Goal: Register for event/course

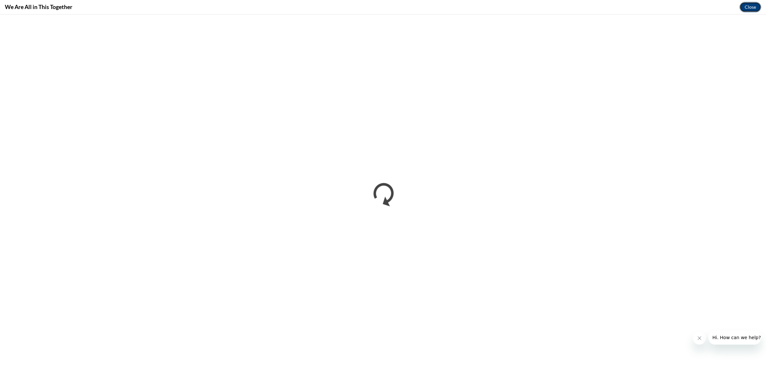
click at [752, 6] on button "Close" at bounding box center [751, 7] width 22 height 10
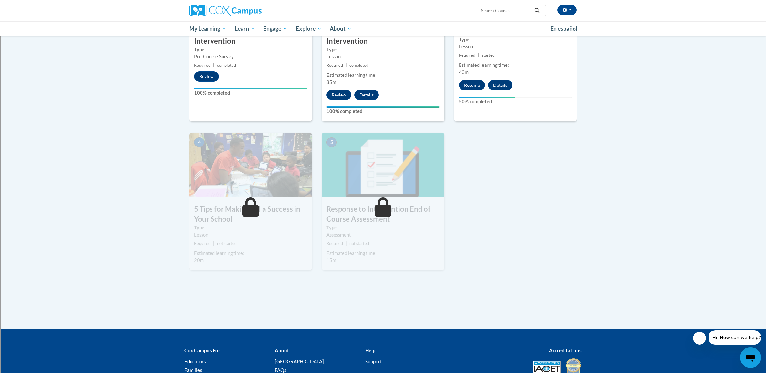
scroll to position [121, 0]
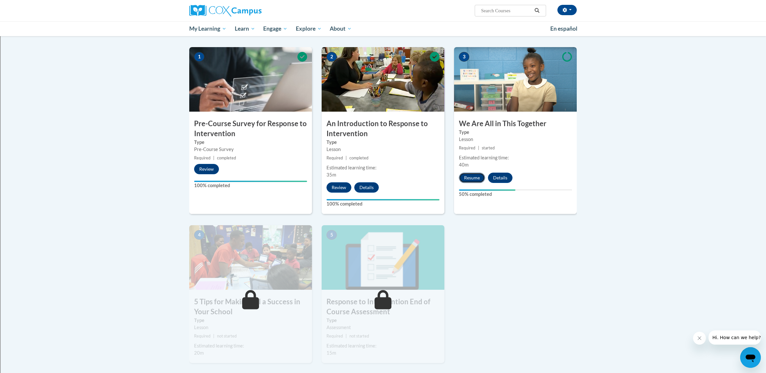
click at [478, 180] on button "Resume" at bounding box center [472, 178] width 26 height 10
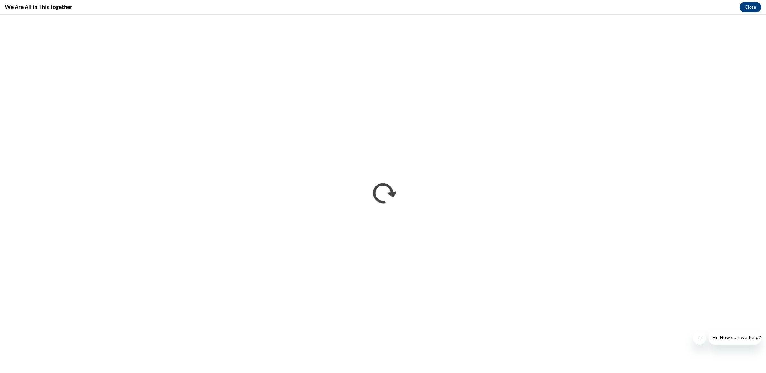
scroll to position [0, 0]
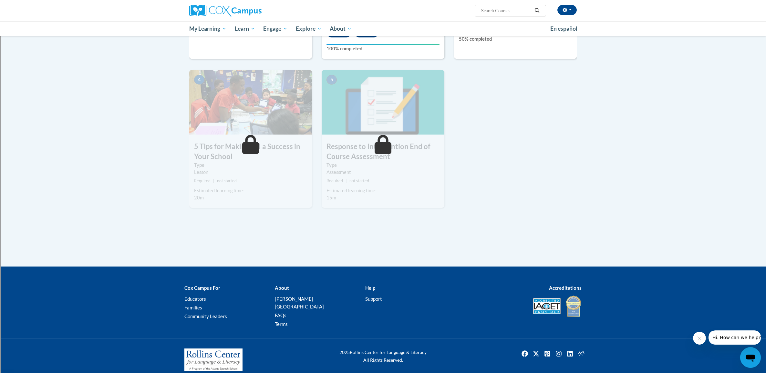
scroll to position [194, 0]
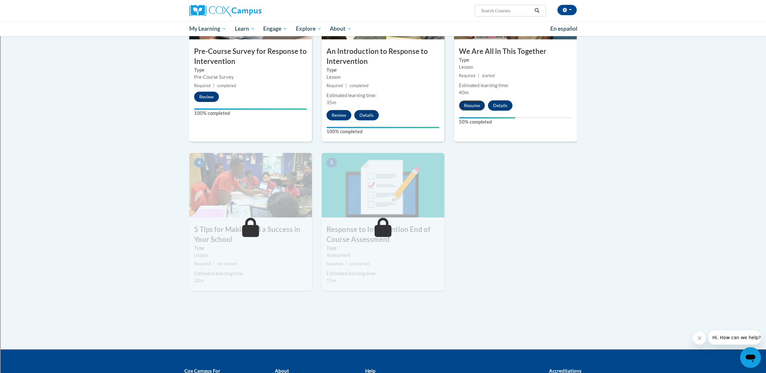
click at [475, 109] on button "Resume" at bounding box center [472, 105] width 26 height 10
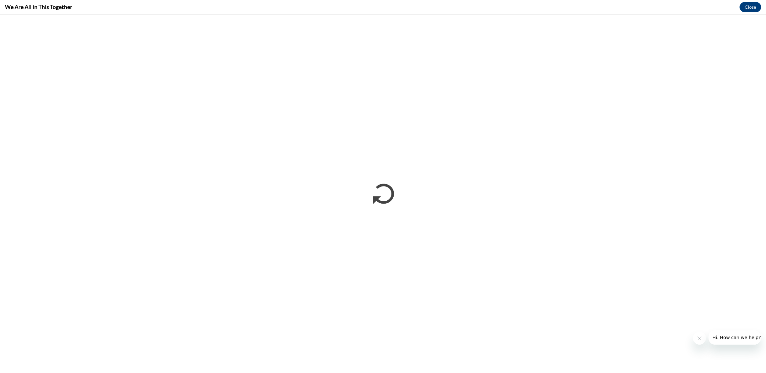
scroll to position [0, 0]
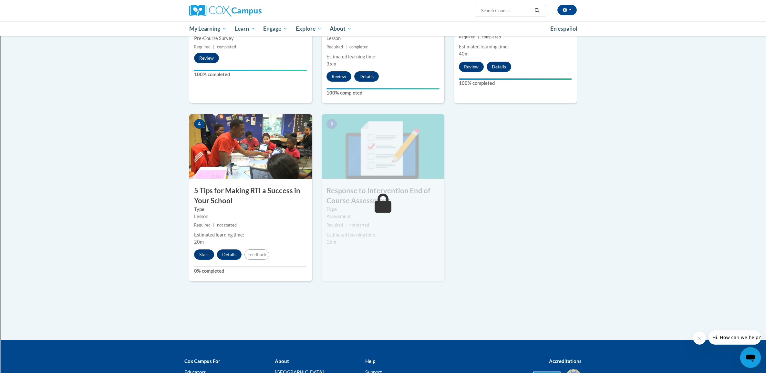
scroll to position [181, 0]
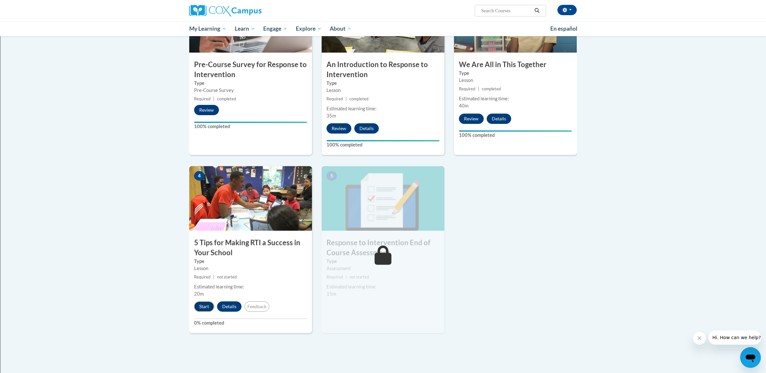
click at [200, 305] on button "Start" at bounding box center [204, 307] width 20 height 10
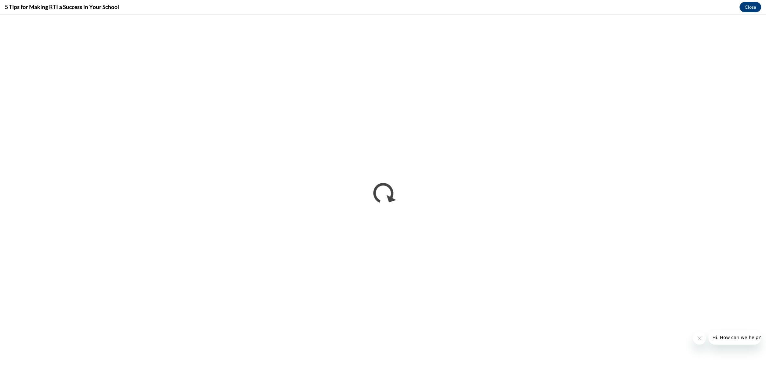
scroll to position [0, 0]
click at [748, 9] on button "Close" at bounding box center [751, 7] width 22 height 10
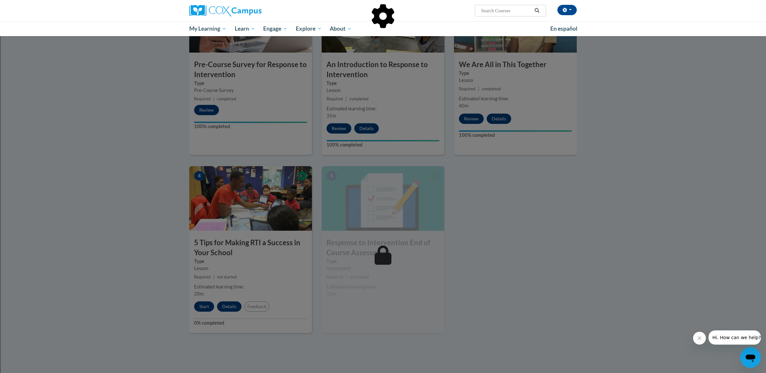
scroll to position [180, 0]
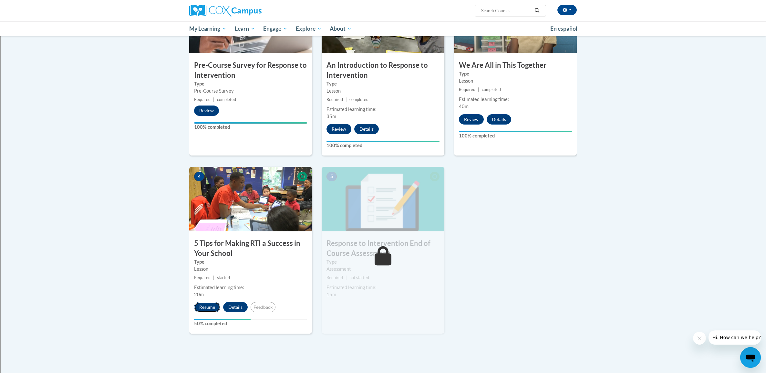
click at [211, 308] on button "Resume" at bounding box center [207, 307] width 26 height 10
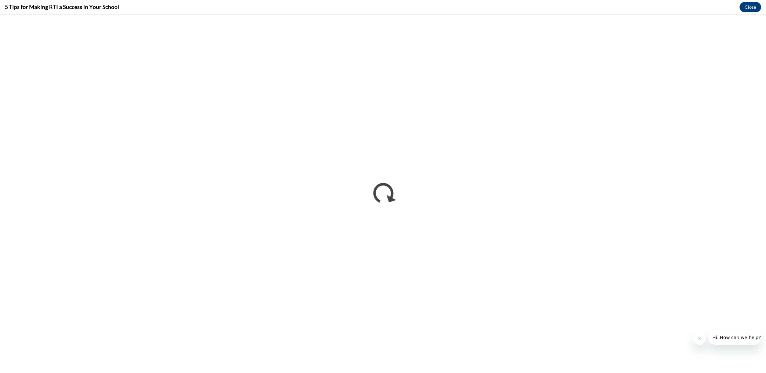
scroll to position [0, 0]
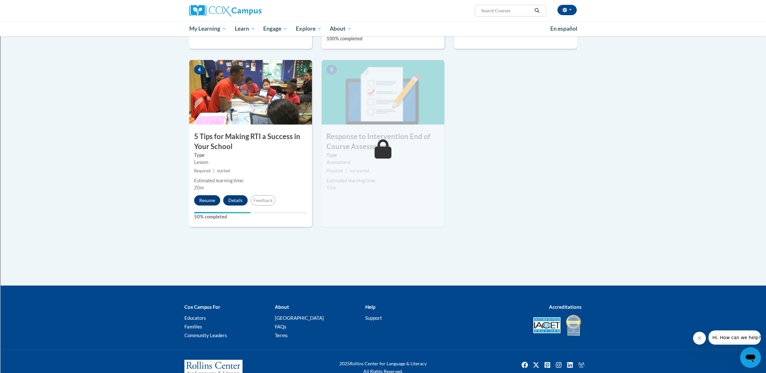
scroll to position [288, 0]
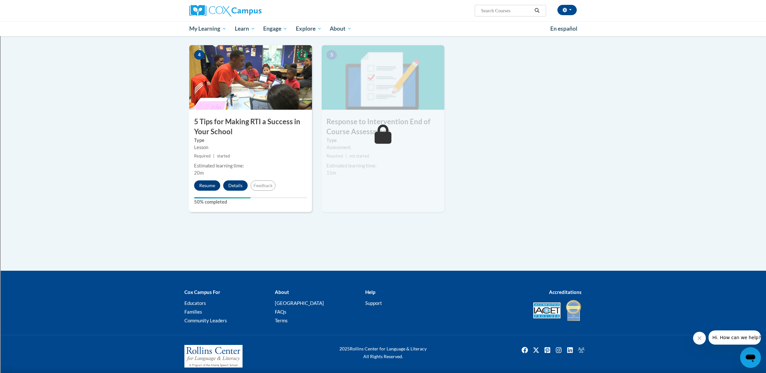
scroll to position [306, 0]
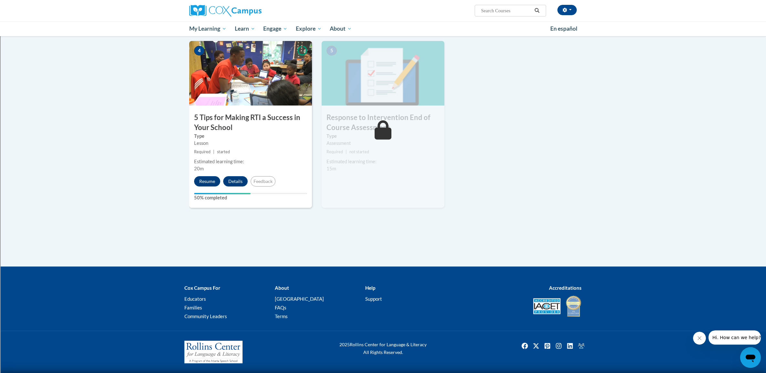
click at [497, 12] on input "Search..." at bounding box center [507, 11] width 52 height 8
type input "teaching writing to K3"
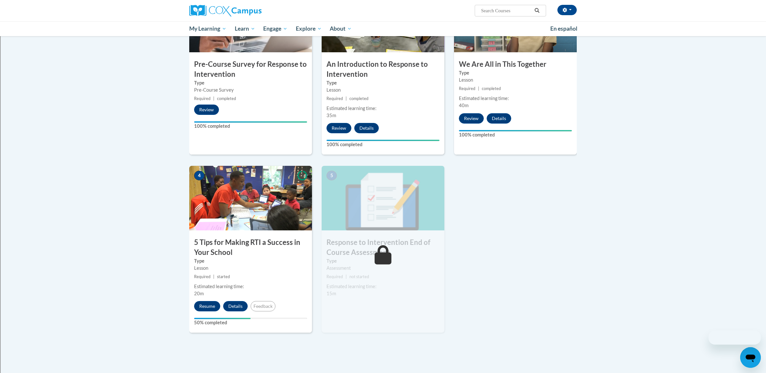
scroll to position [306, 0]
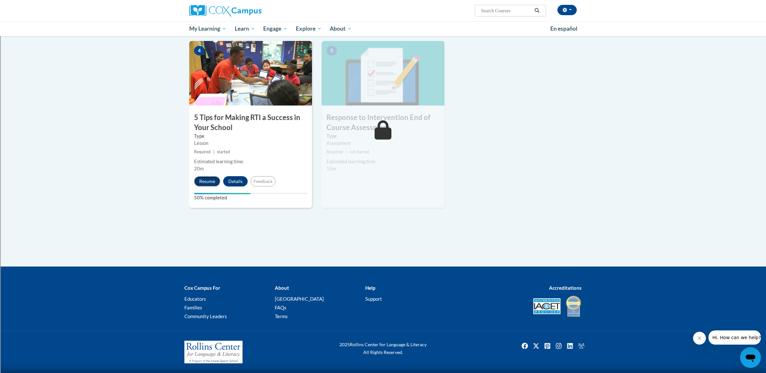
click at [207, 179] on button "Resume" at bounding box center [207, 181] width 26 height 10
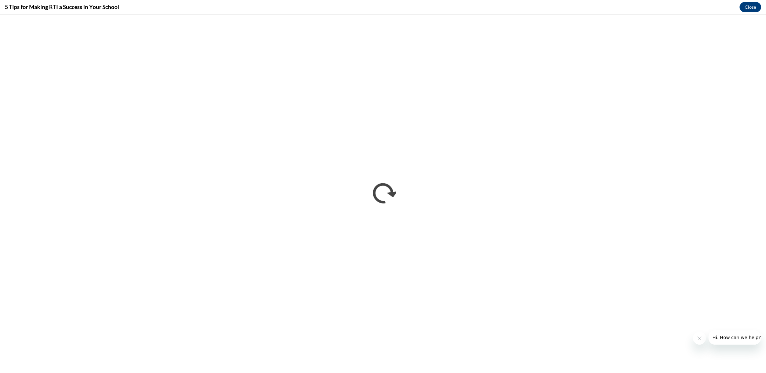
scroll to position [0, 0]
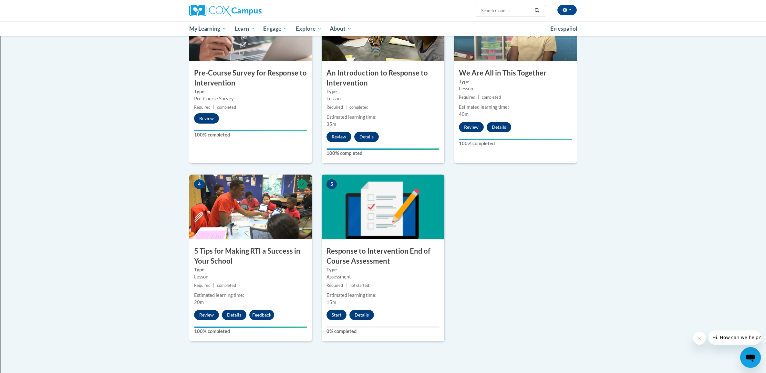
scroll to position [172, 0]
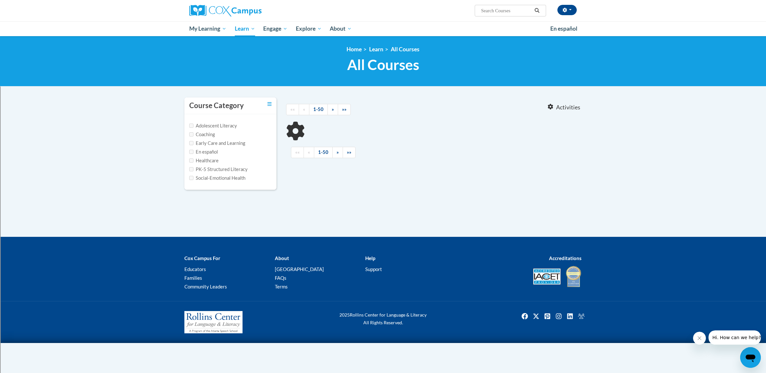
type input "teaching writing to K3"
click at [518, 10] on input "teaching writing to K3" at bounding box center [507, 11] width 52 height 8
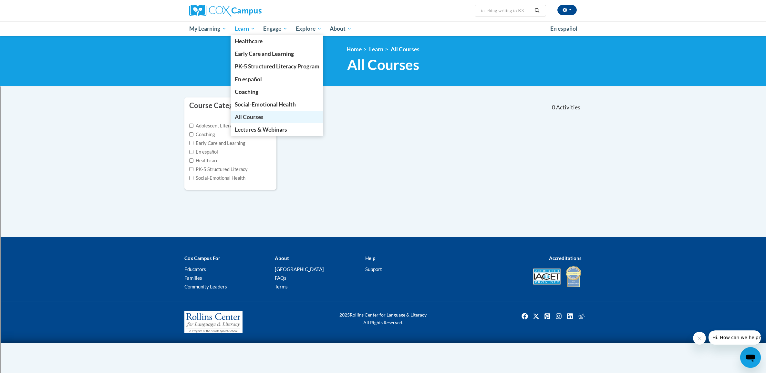
click at [257, 114] on span "All Courses" at bounding box center [249, 117] width 29 height 7
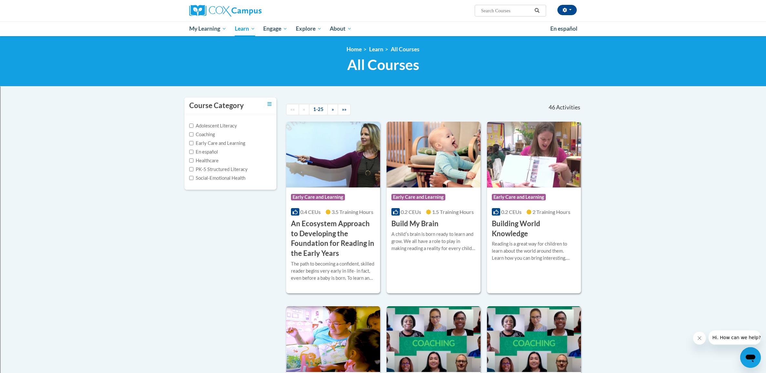
click at [509, 12] on input "Search..." at bounding box center [507, 11] width 52 height 8
type input "teaching writing"
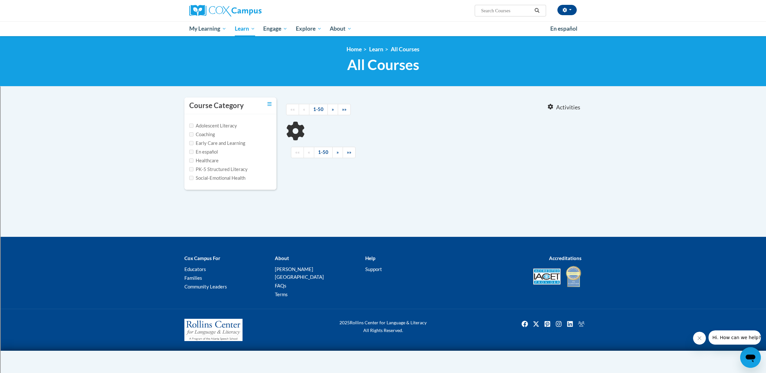
type input "teaching writing"
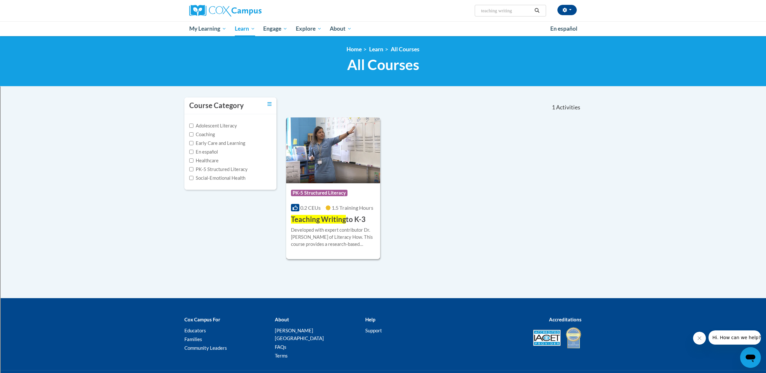
click at [330, 174] on img at bounding box center [333, 151] width 94 height 66
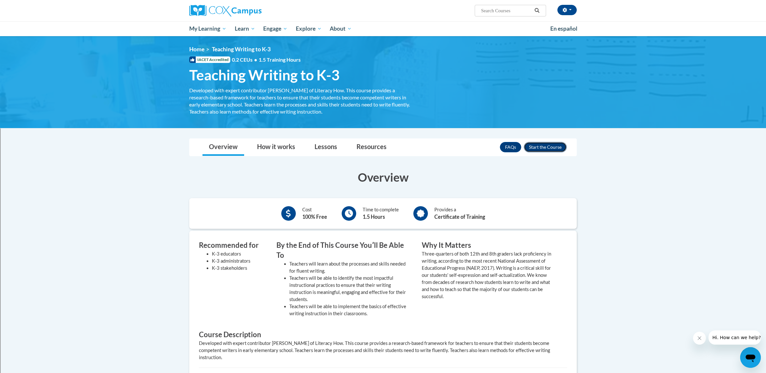
click at [554, 144] on button "Enroll" at bounding box center [545, 147] width 43 height 10
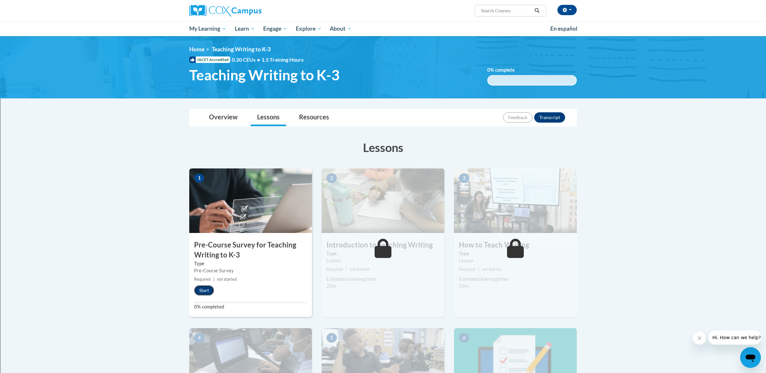
click at [208, 291] on button "Start" at bounding box center [204, 291] width 20 height 10
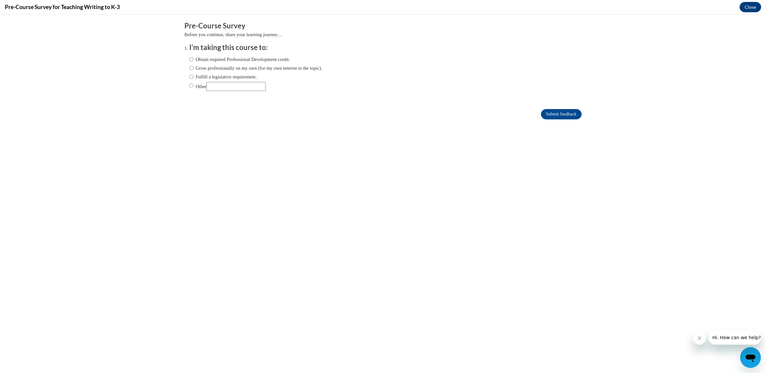
click at [189, 58] on ol "I'm taking this course to: Obtain required Professional Development credit. Gro…" at bounding box center [382, 72] width 397 height 58
drag, startPoint x: 191, startPoint y: 58, endPoint x: 234, endPoint y: 66, distance: 44.6
click at [191, 58] on input "Obtain required Professional Development credit." at bounding box center [191, 59] width 4 height 7
radio input "true"
click at [565, 116] on input "Submit feedback" at bounding box center [561, 114] width 41 height 10
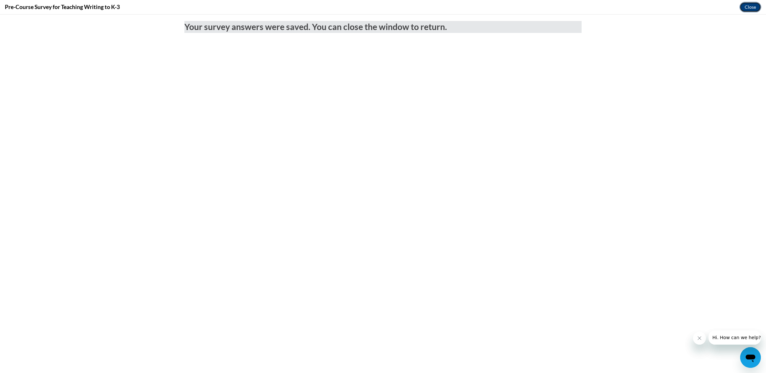
click at [747, 9] on button "Close" at bounding box center [751, 7] width 22 height 10
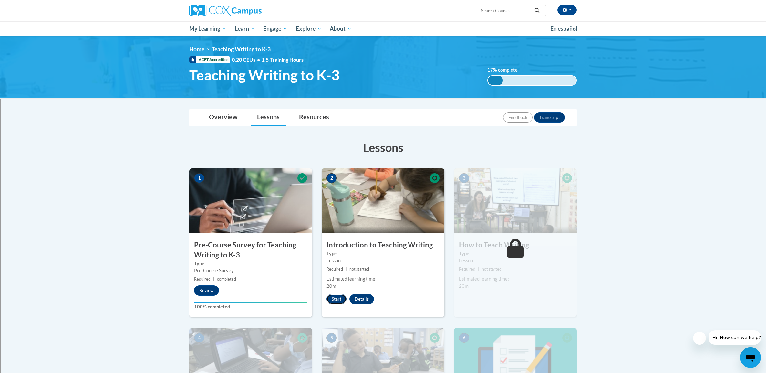
click at [340, 299] on button "Start" at bounding box center [337, 299] width 20 height 10
